Goal: Answer question/provide support

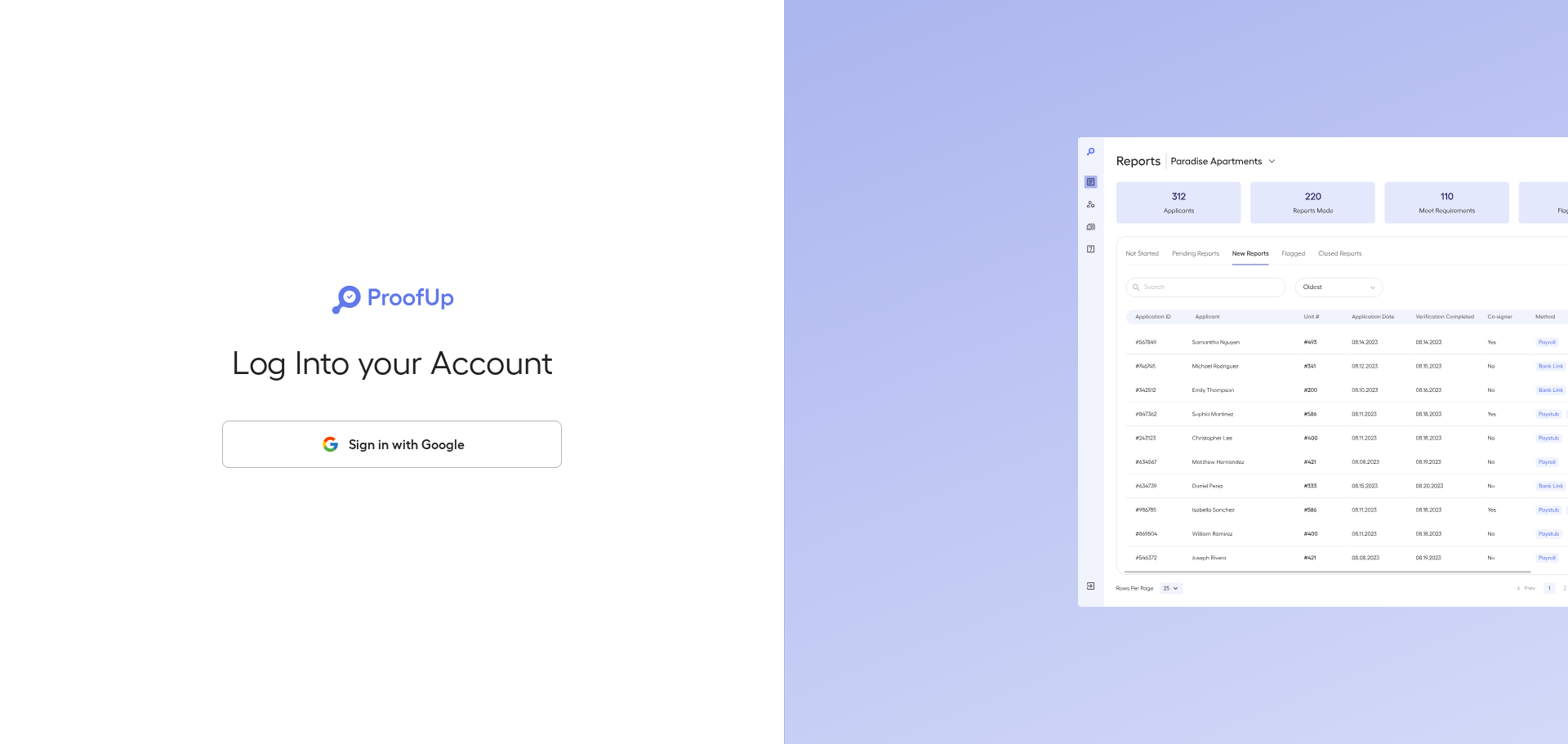
click at [368, 446] on button "Sign in with Google" at bounding box center [392, 444] width 340 height 48
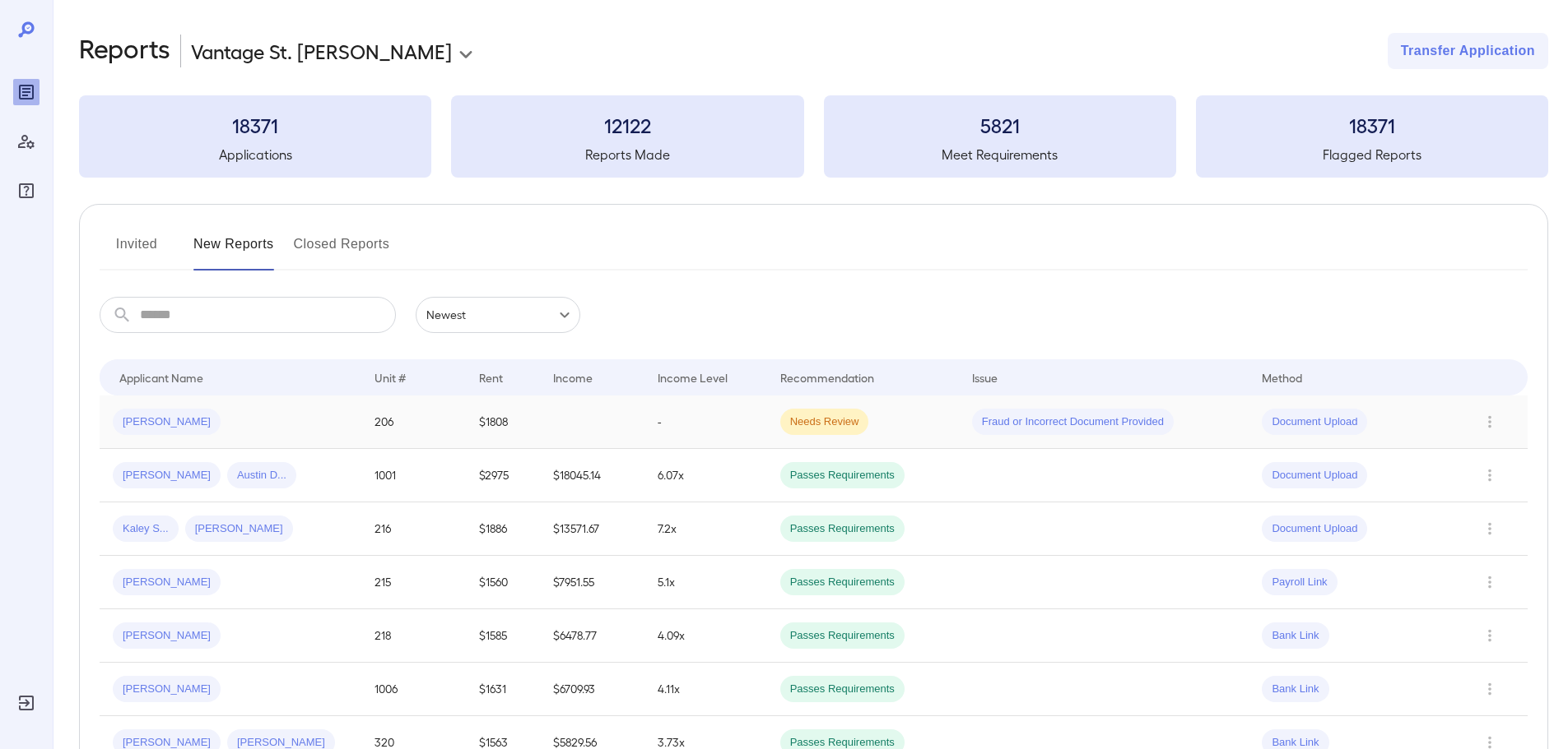
click at [1444, 417] on div "Document Upload" at bounding box center [1354, 422] width 184 height 26
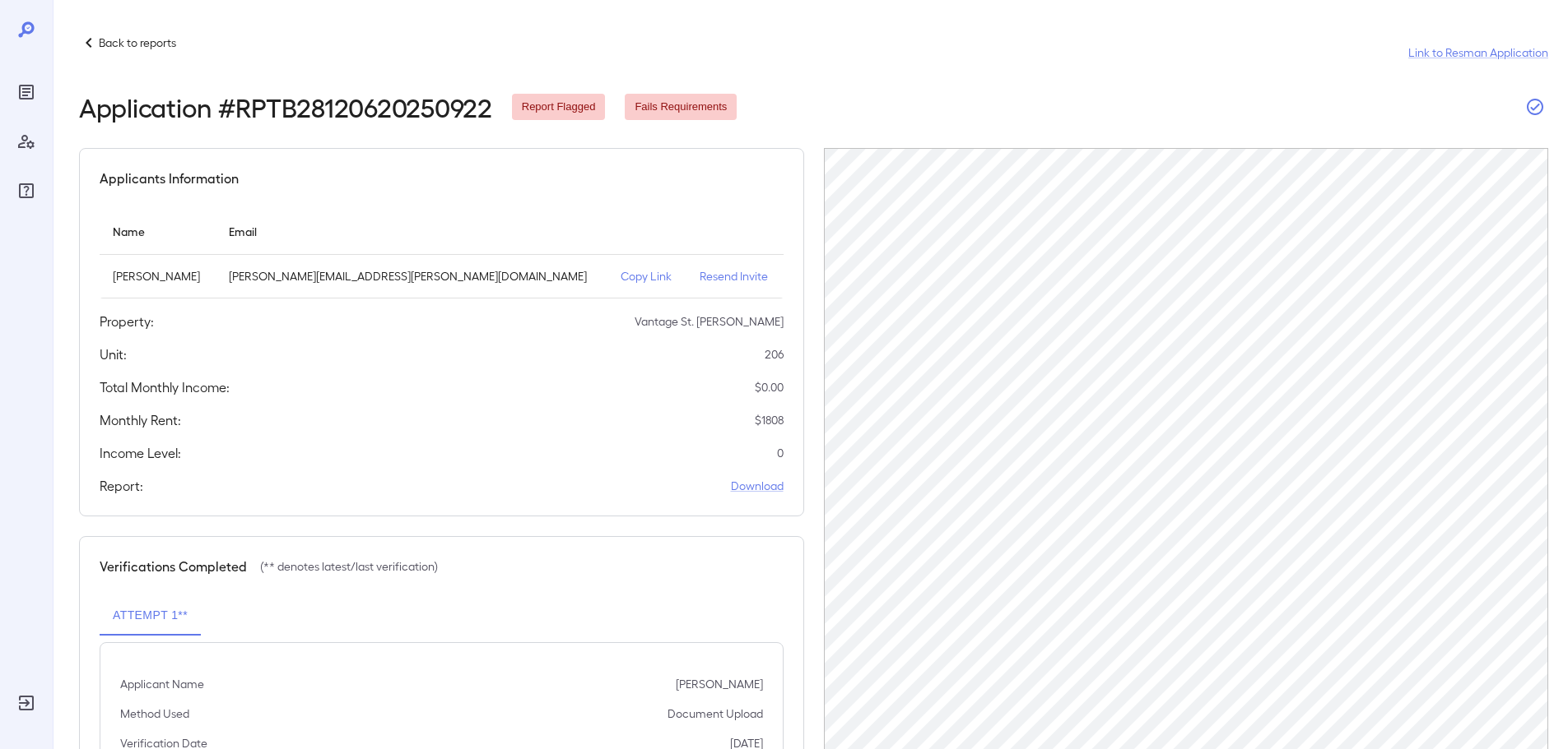
click at [1533, 106] on icon "button" at bounding box center [1535, 107] width 20 height 20
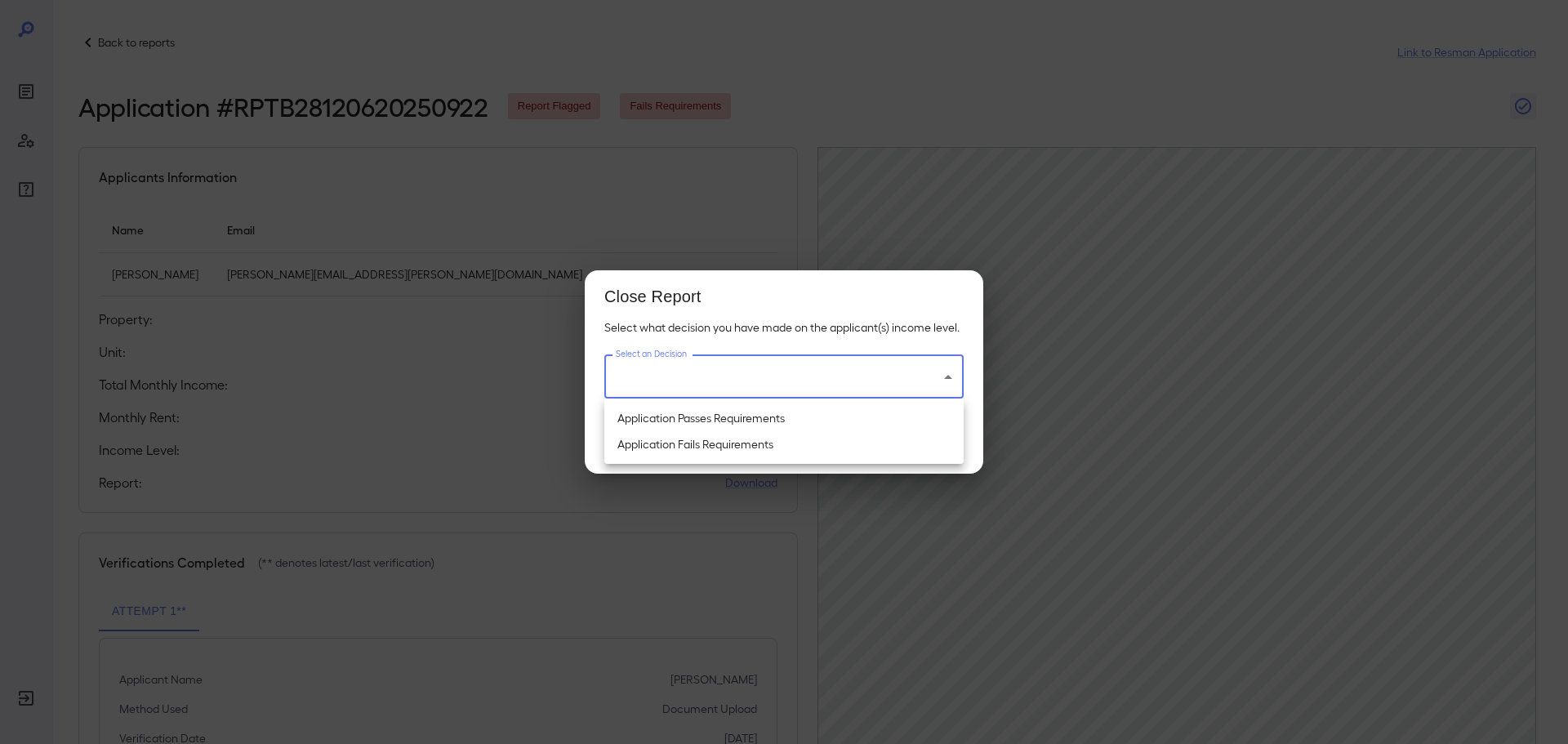
click at [685, 389] on body "Back to reports Link to Resman Application Application # RPTB28120620250922 Rep…" at bounding box center [784, 372] width 1568 height 744
drag, startPoint x: 704, startPoint y: 422, endPoint x: 714, endPoint y: 420, distance: 10.2
click at [704, 420] on li "Application Passes Requirements" at bounding box center [784, 418] width 359 height 26
type input "**********"
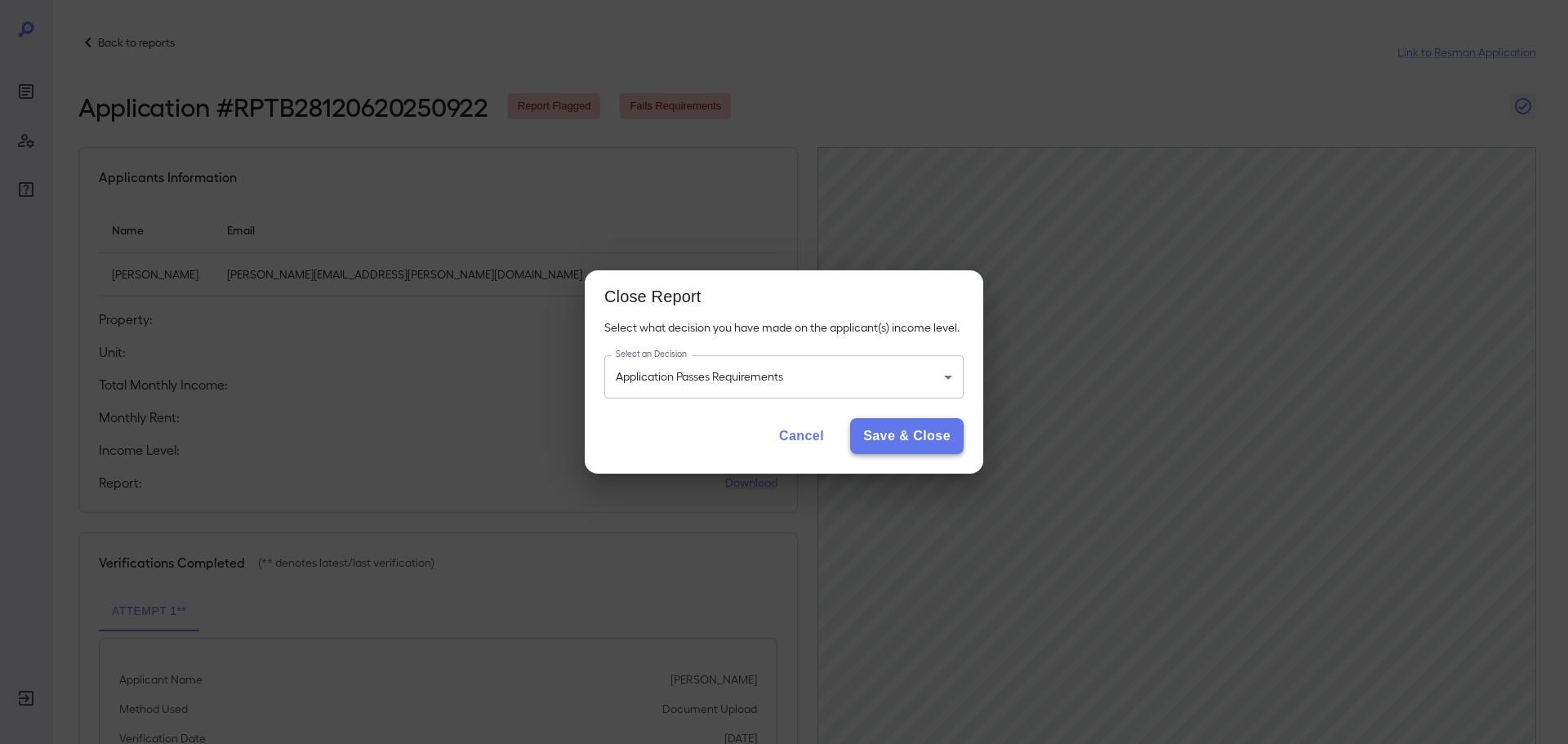
click at [925, 425] on button "Save & Close" at bounding box center [907, 436] width 114 height 36
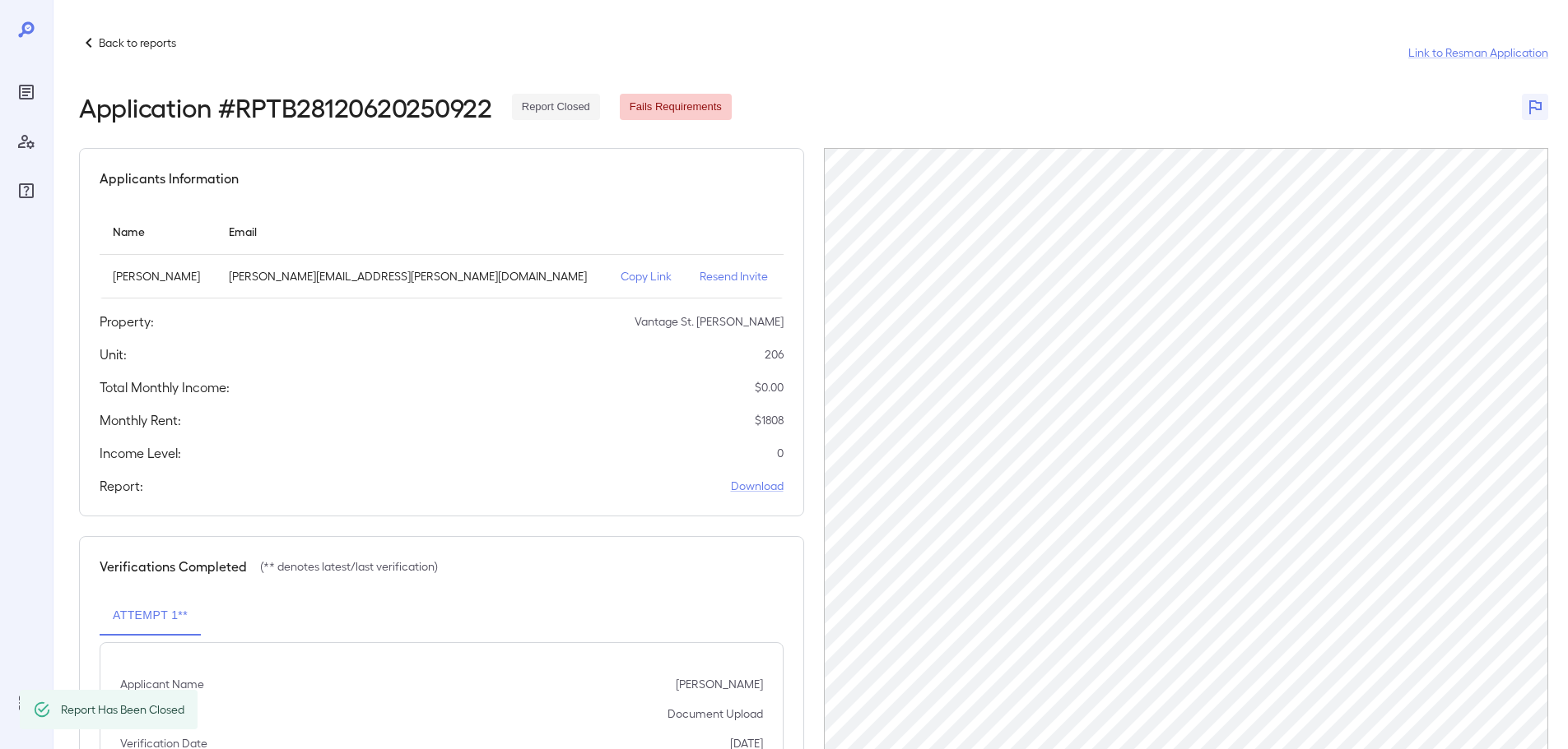
click at [1049, 106] on div "Application # RPTB28120620250922 Report Closed Fails Requirements" at bounding box center [813, 107] width 1469 height 30
